Goal: Task Accomplishment & Management: Use online tool/utility

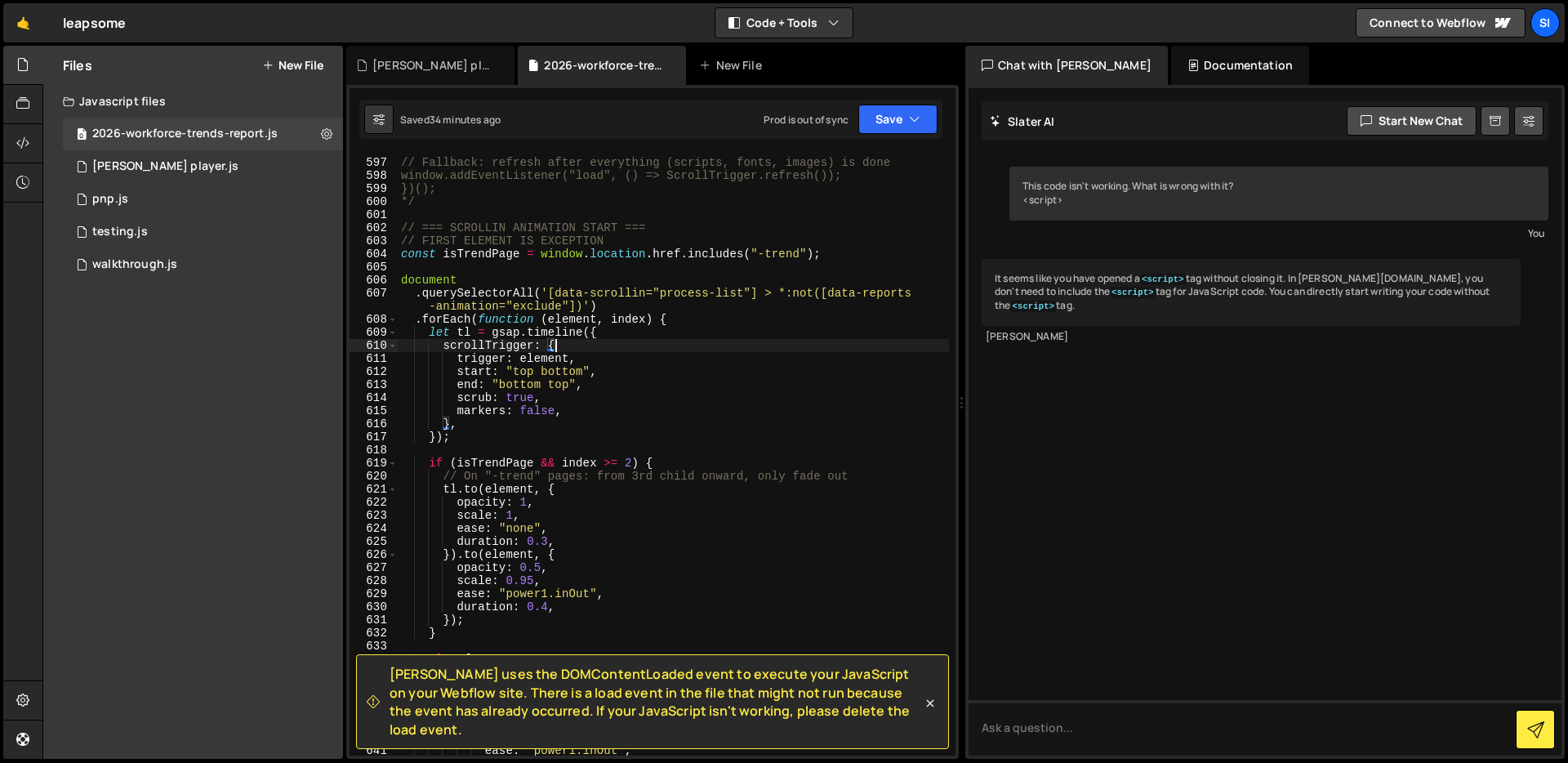
click at [637, 323] on div "// Fallback: refresh after everything (scripts, fonts, images) is done window.a…" at bounding box center [673, 456] width 551 height 628
type textarea ".forEach(function (element, index) {"
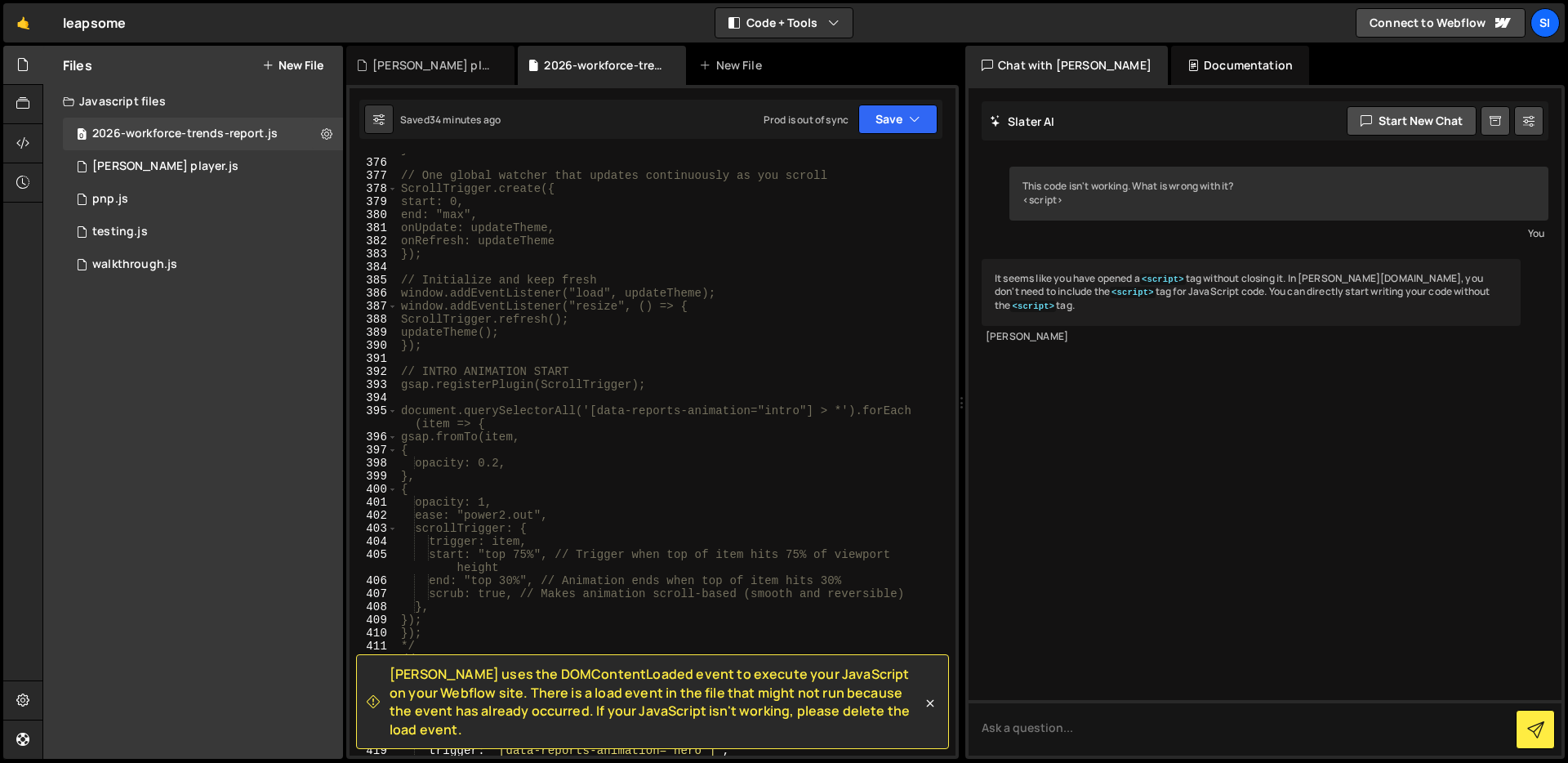
scroll to position [5159, 0]
click at [615, 359] on div "} // One global watcher that updates continuously as you scroll ScrollTrigger.c…" at bounding box center [673, 456] width 551 height 628
type textarea "Ü"
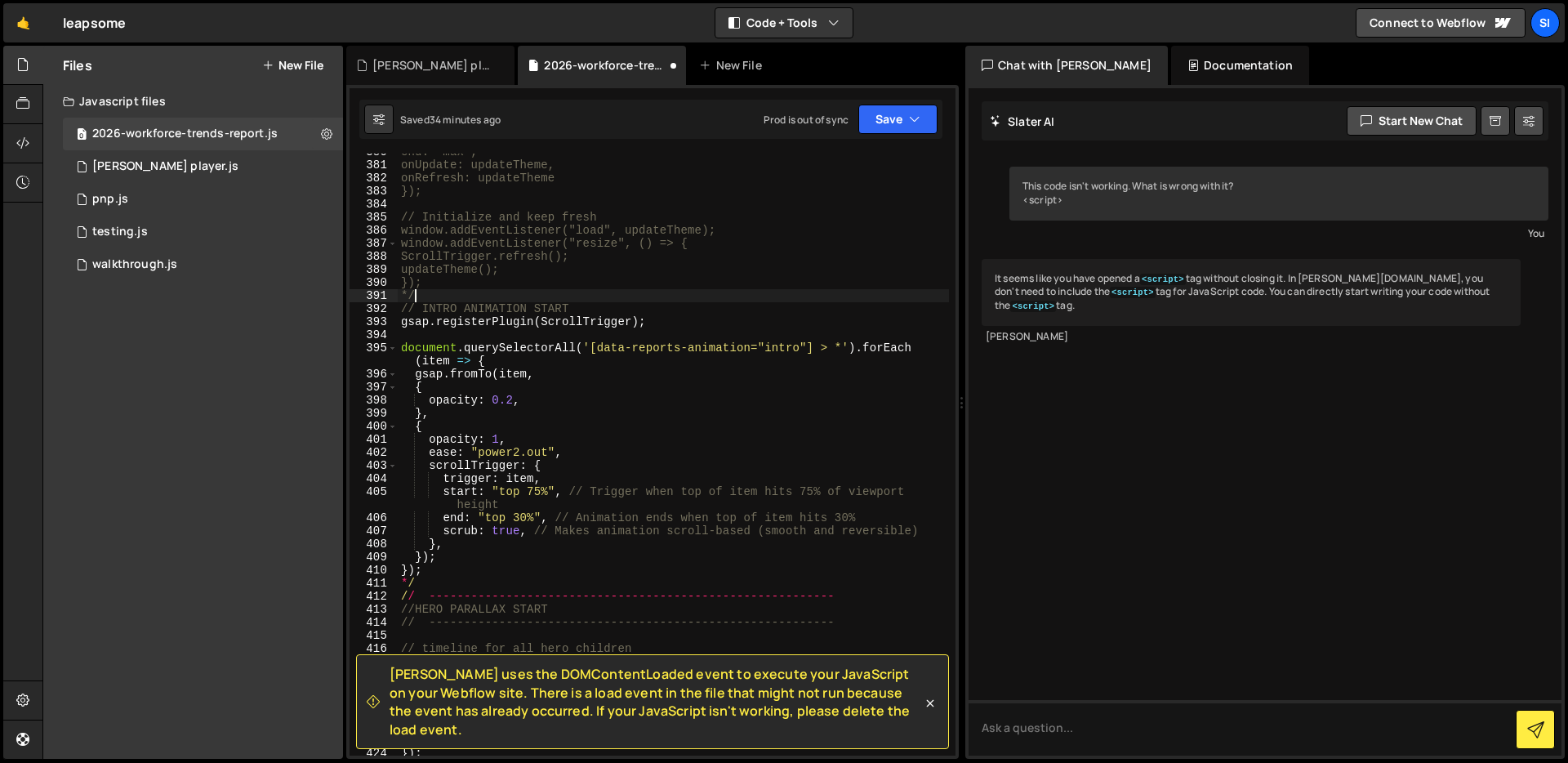
scroll to position [5222, 0]
click at [453, 571] on div "end: "max", onUpdate: updateTheme, onRefresh: updateTheme }); // Initialize and…" at bounding box center [673, 459] width 551 height 628
click at [450, 580] on div "end: "max", onUpdate: updateTheme, onRefresh: updateTheme }); // Initialize and…" at bounding box center [673, 459] width 551 height 628
type textarea "*"
click at [898, 124] on button "Save" at bounding box center [897, 118] width 79 height 29
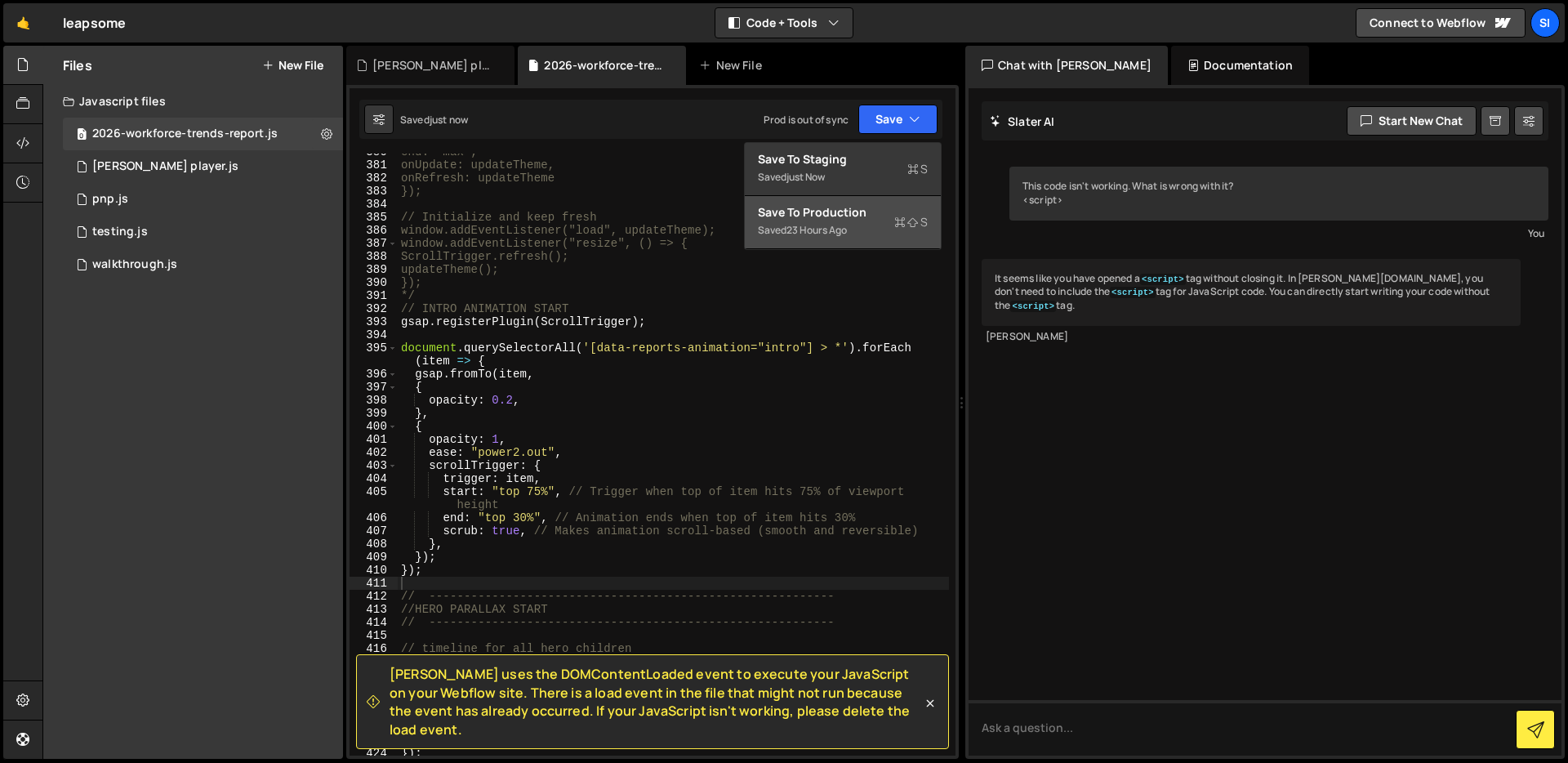
click at [841, 216] on div "Save to Production S" at bounding box center [843, 213] width 170 height 17
